Goal: Information Seeking & Learning: Learn about a topic

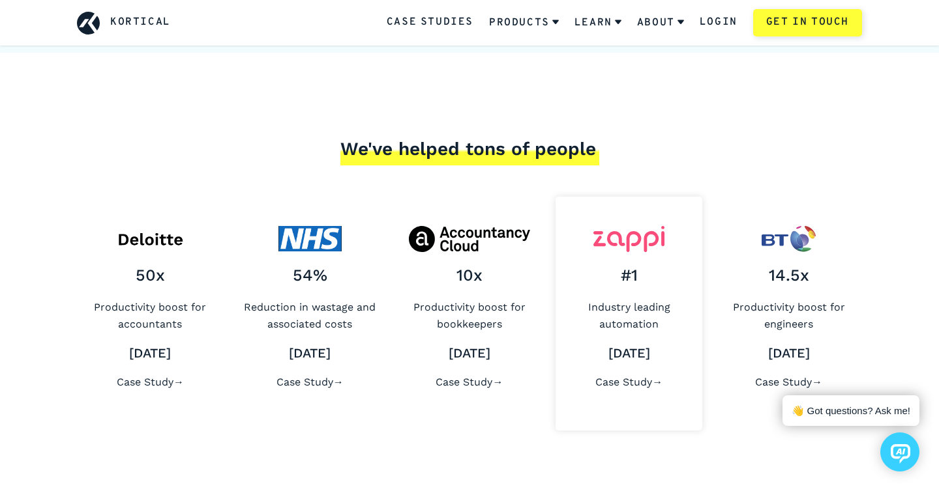
scroll to position [5017, 0]
click at [189, 254] on div "50x Productivity boost for accountants [DATE] Case Study →" at bounding box center [150, 313] width 147 height 234
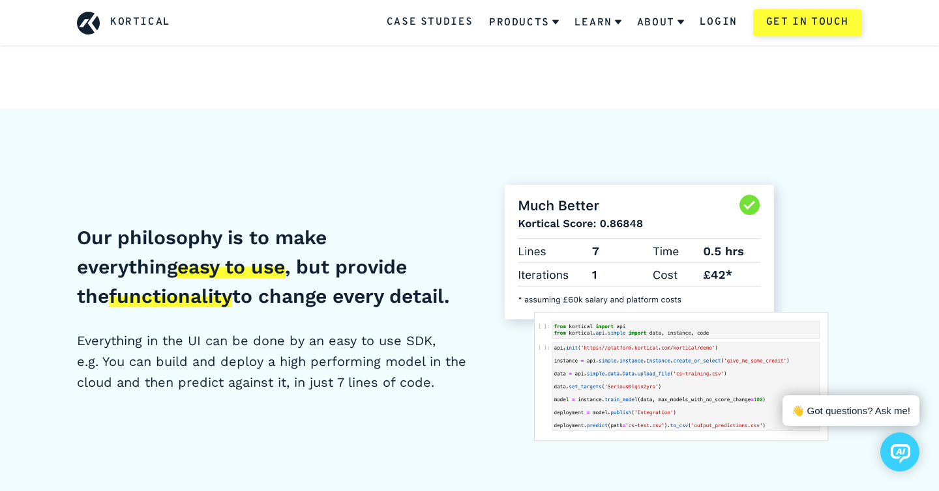
scroll to position [4555, 0]
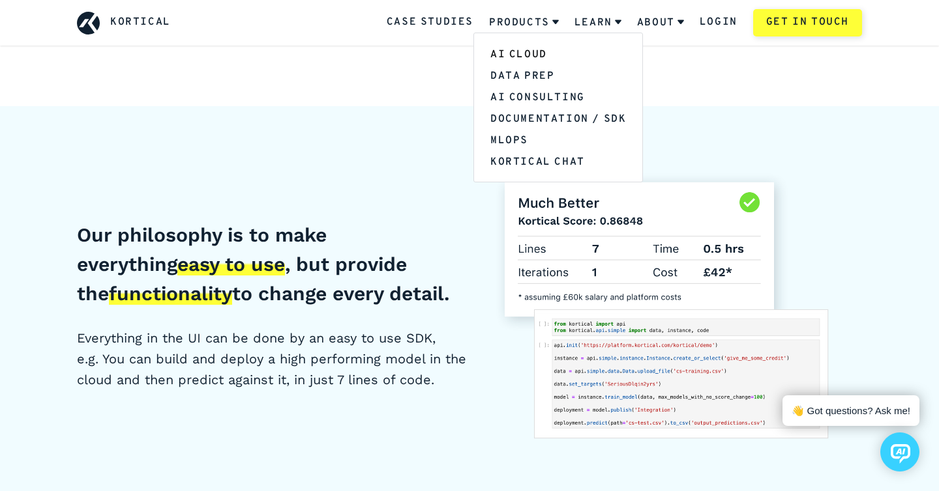
click at [520, 54] on link "AI Cloud" at bounding box center [558, 54] width 168 height 22
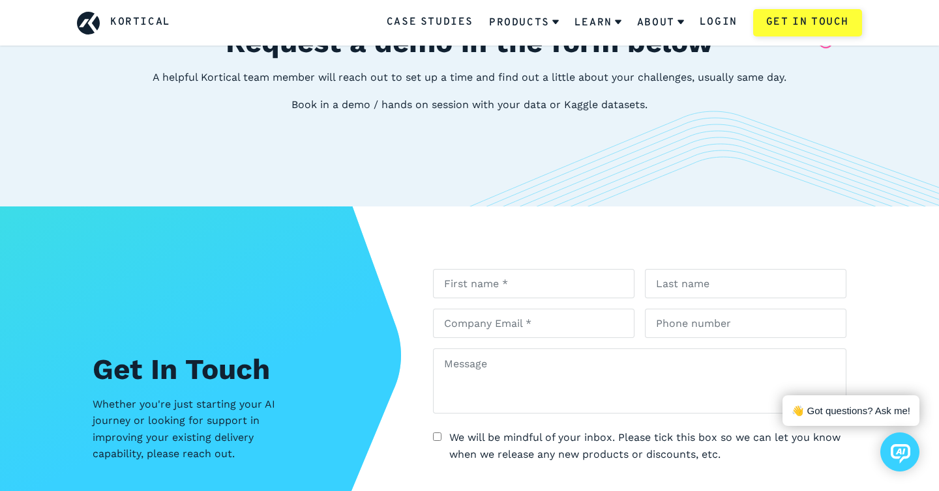
scroll to position [2502, 0]
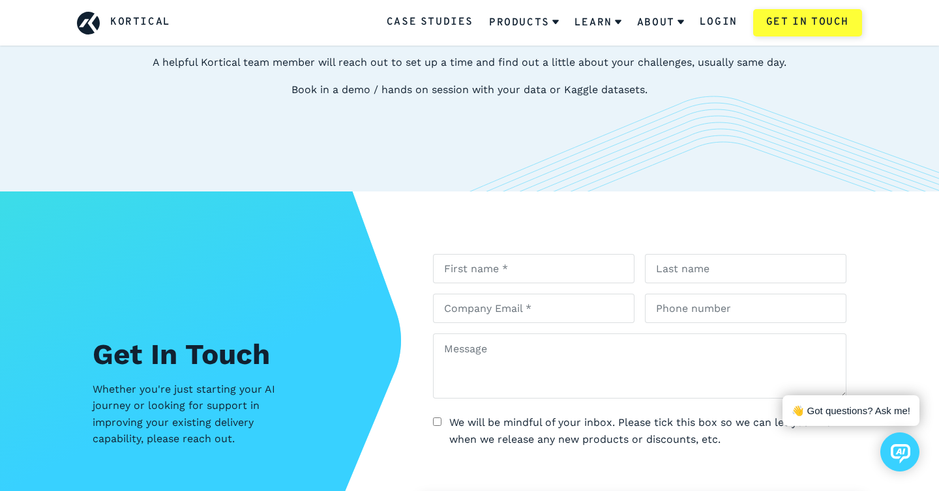
click at [132, 28] on link "Kortical" at bounding box center [140, 22] width 61 height 17
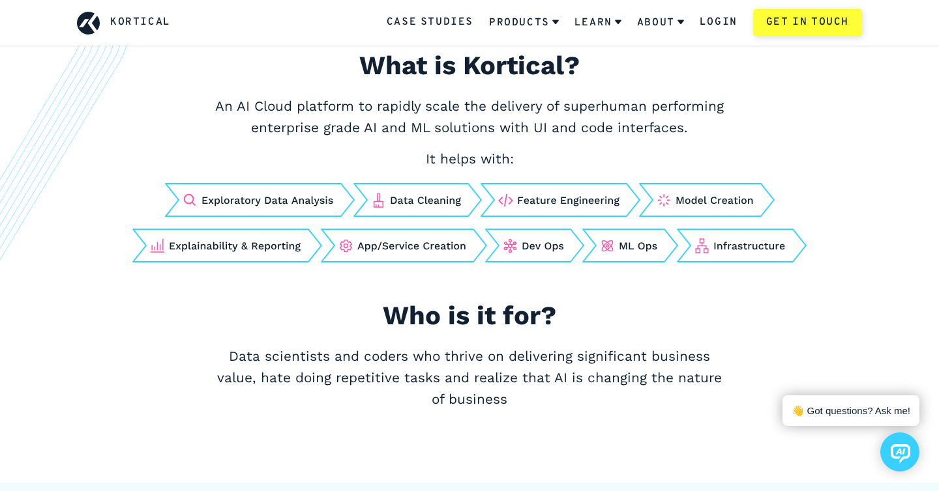
scroll to position [503, 0]
